Goal: Transaction & Acquisition: Purchase product/service

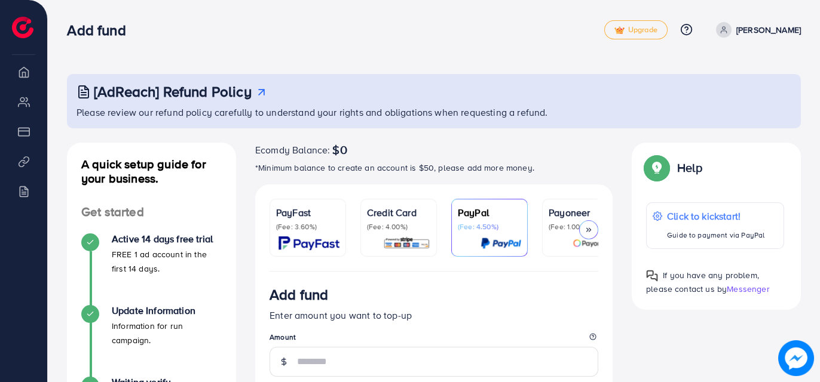
click at [588, 230] on icon at bounding box center [588, 230] width 8 height 8
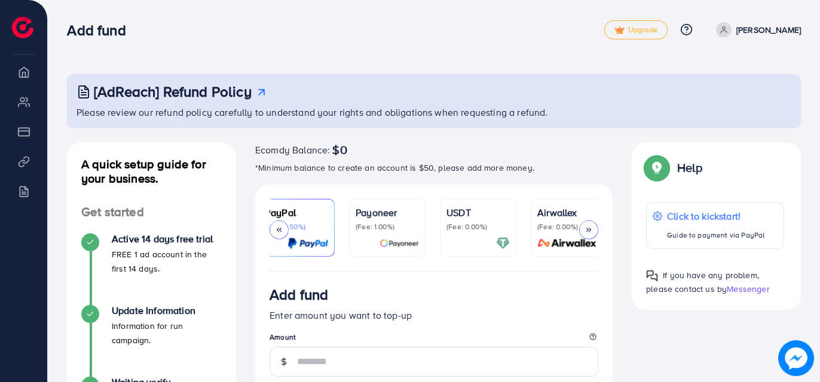
scroll to position [0, 201]
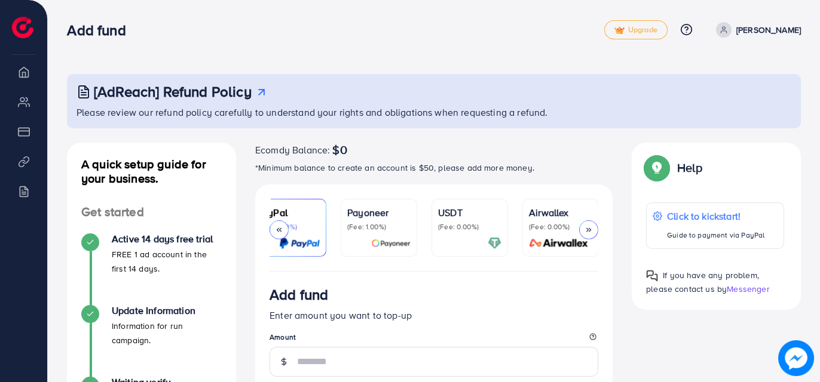
click at [463, 211] on p "USDT" at bounding box center [469, 213] width 63 height 14
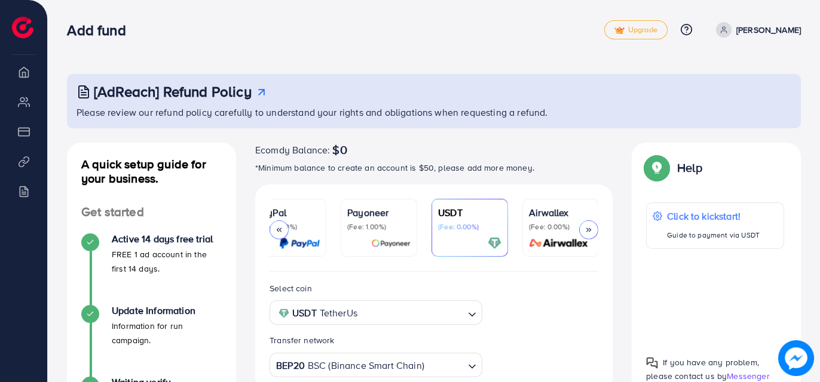
scroll to position [299, 0]
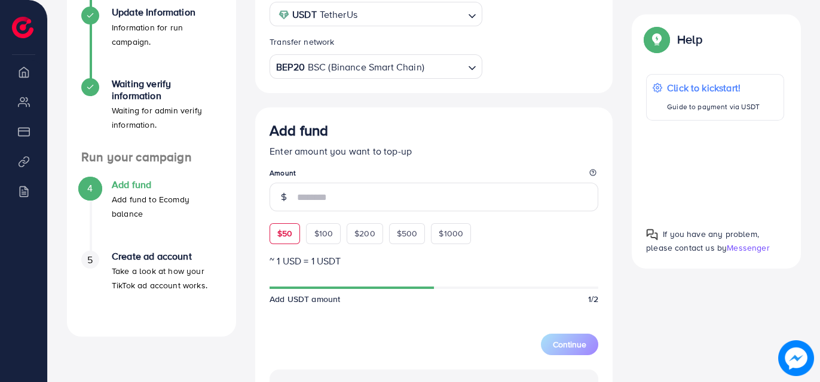
click at [289, 237] on span "$50" at bounding box center [284, 234] width 15 height 12
type input "**"
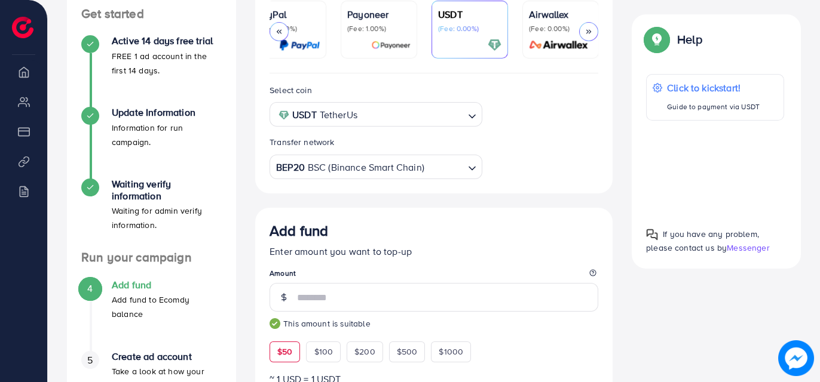
scroll to position [0, 0]
